Goal: Check status: Verify the current state of an ongoing process or item

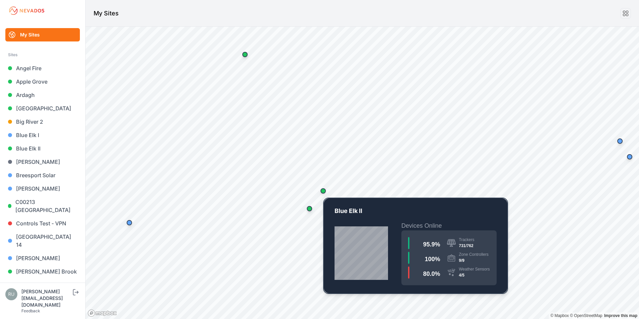
click at [323, 191] on div "Map marker" at bounding box center [322, 190] width 5 height 5
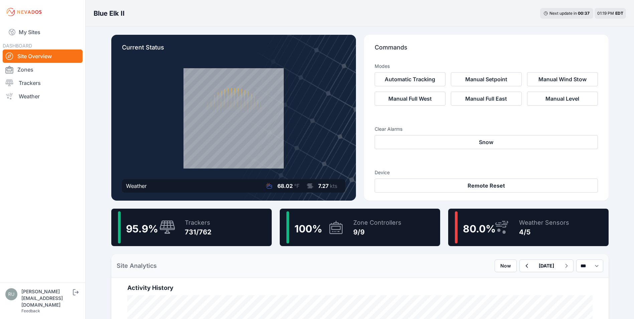
click at [197, 234] on div "731/762" at bounding box center [198, 231] width 27 height 9
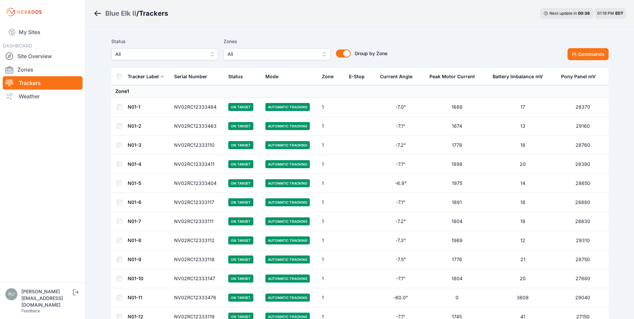
click at [163, 53] on span "All" at bounding box center [159, 54] width 89 height 8
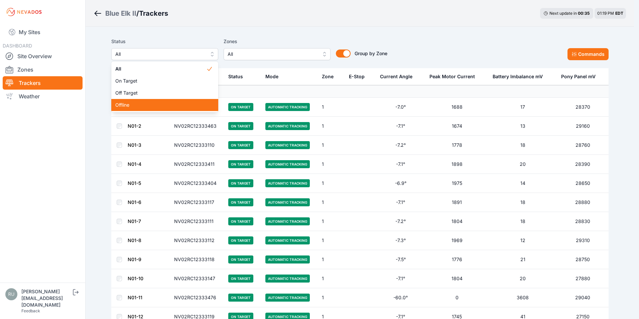
click at [138, 103] on span "Offline" at bounding box center [160, 105] width 91 height 7
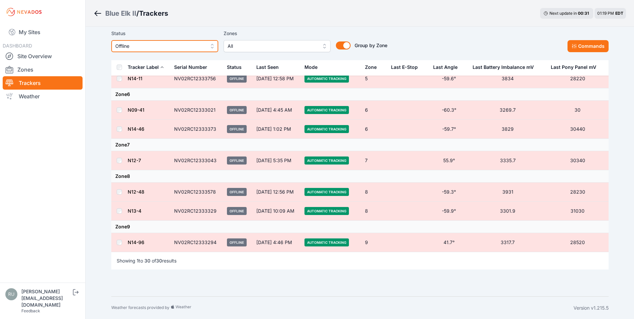
scroll to position [504, 0]
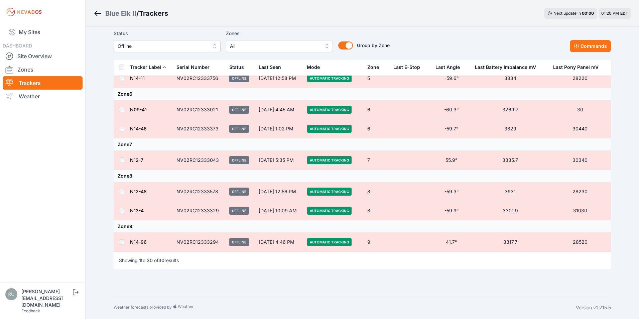
click at [160, 46] on span "Offline" at bounding box center [162, 46] width 89 height 8
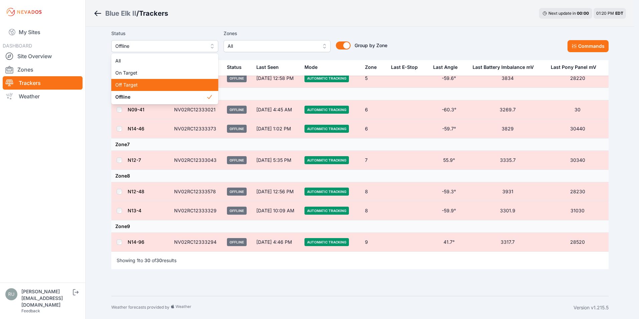
click at [143, 83] on span "Off Target" at bounding box center [160, 84] width 91 height 7
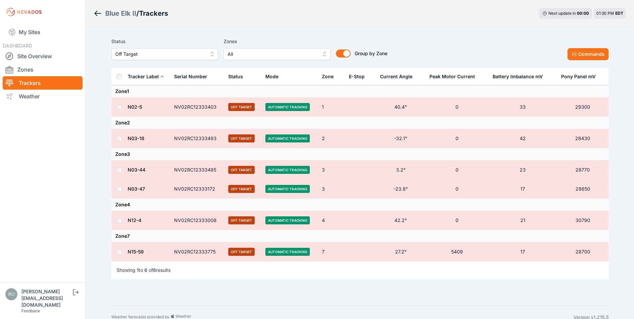
click at [99, 12] on icon "Breadcrumb" at bounding box center [98, 13] width 8 height 8
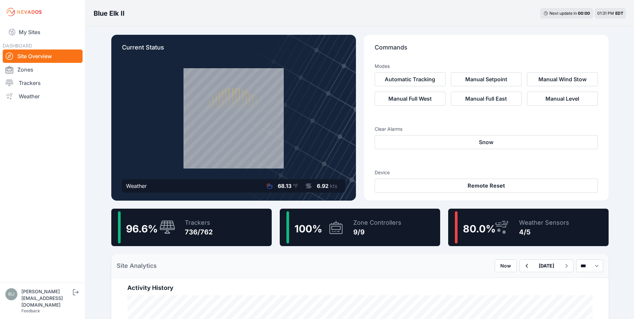
click at [527, 239] on div "Weather Sensors 4/5" at bounding box center [540, 227] width 57 height 32
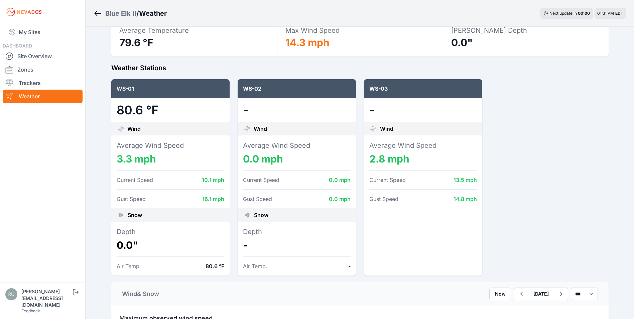
scroll to position [33, 0]
